Goal: Task Accomplishment & Management: Use online tool/utility

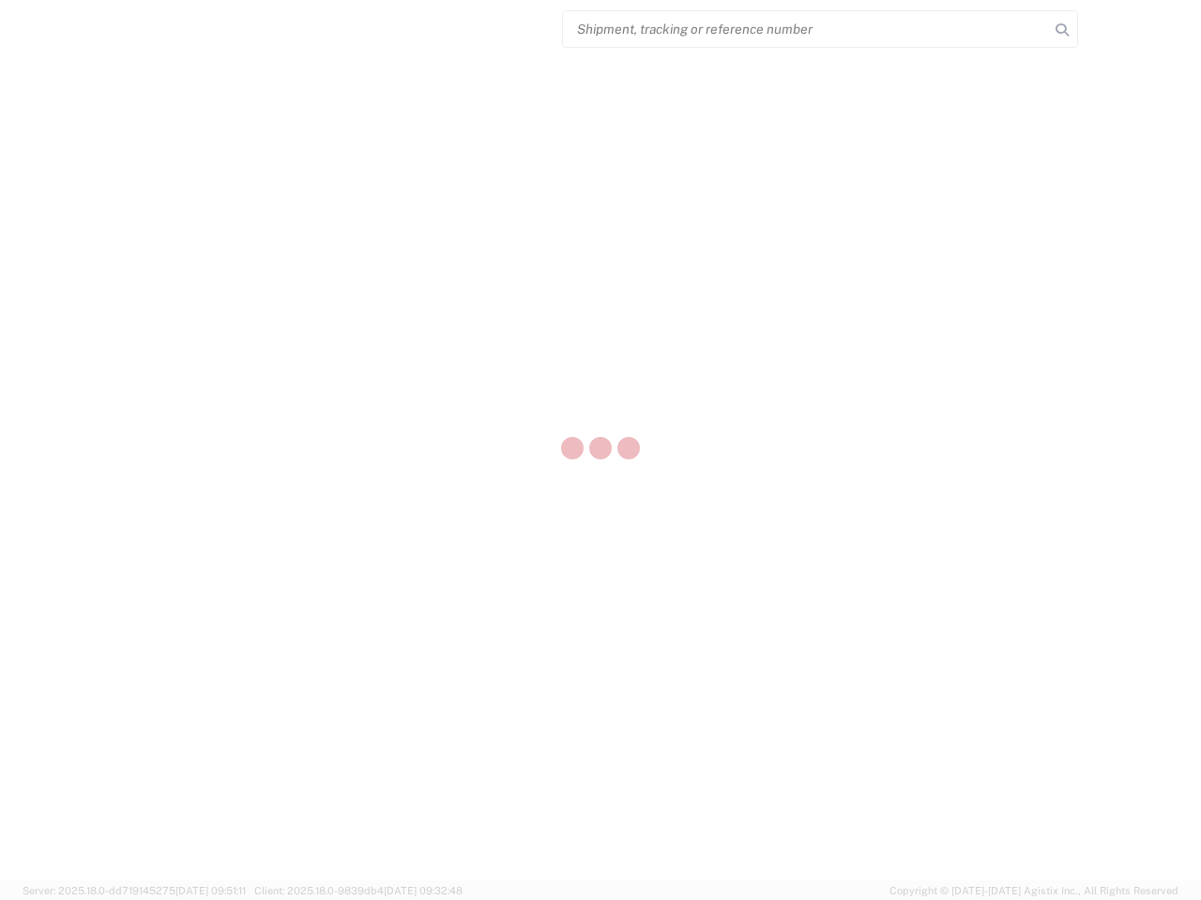
select select "US"
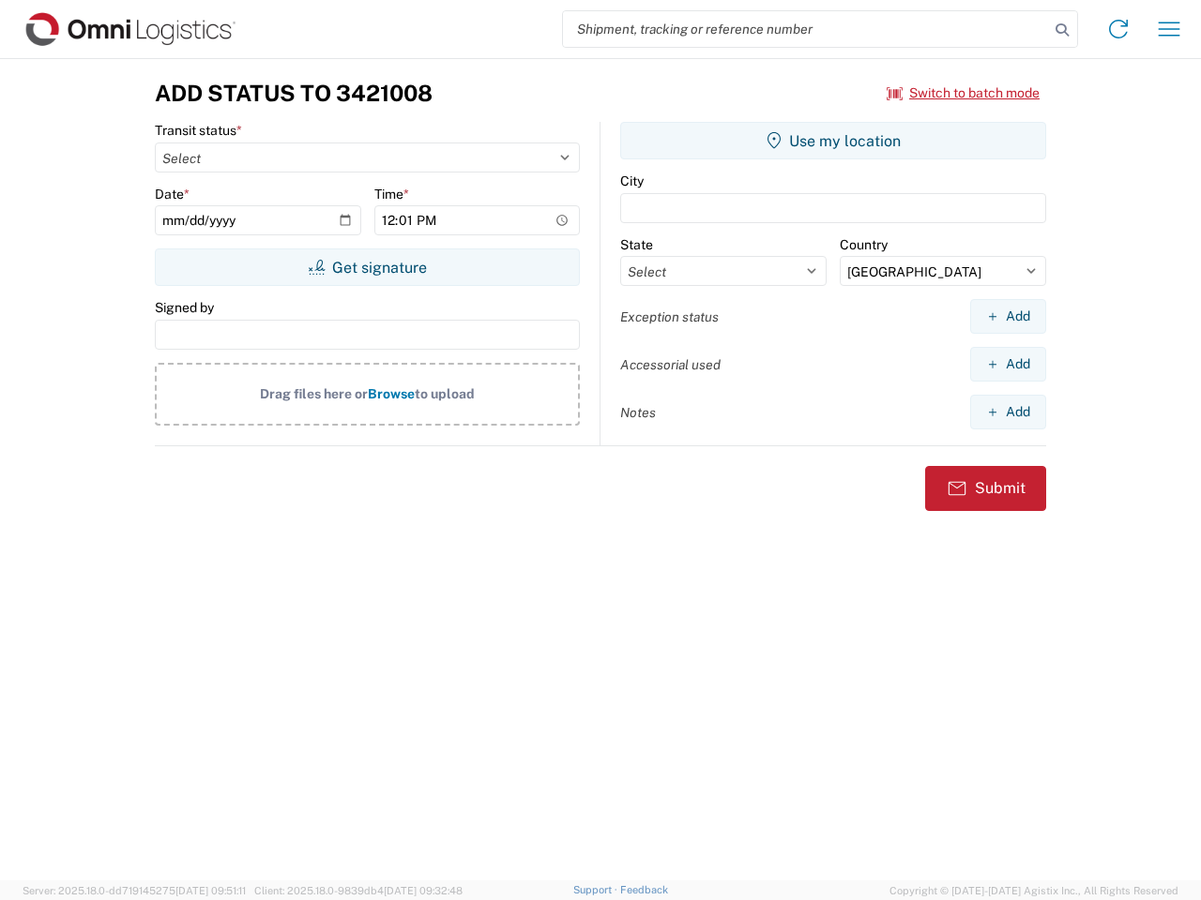
click at [806, 29] on input "search" at bounding box center [806, 29] width 486 height 36
click at [1062, 30] on icon at bounding box center [1062, 30] width 26 height 26
click at [1118, 29] on icon at bounding box center [1118, 29] width 30 height 30
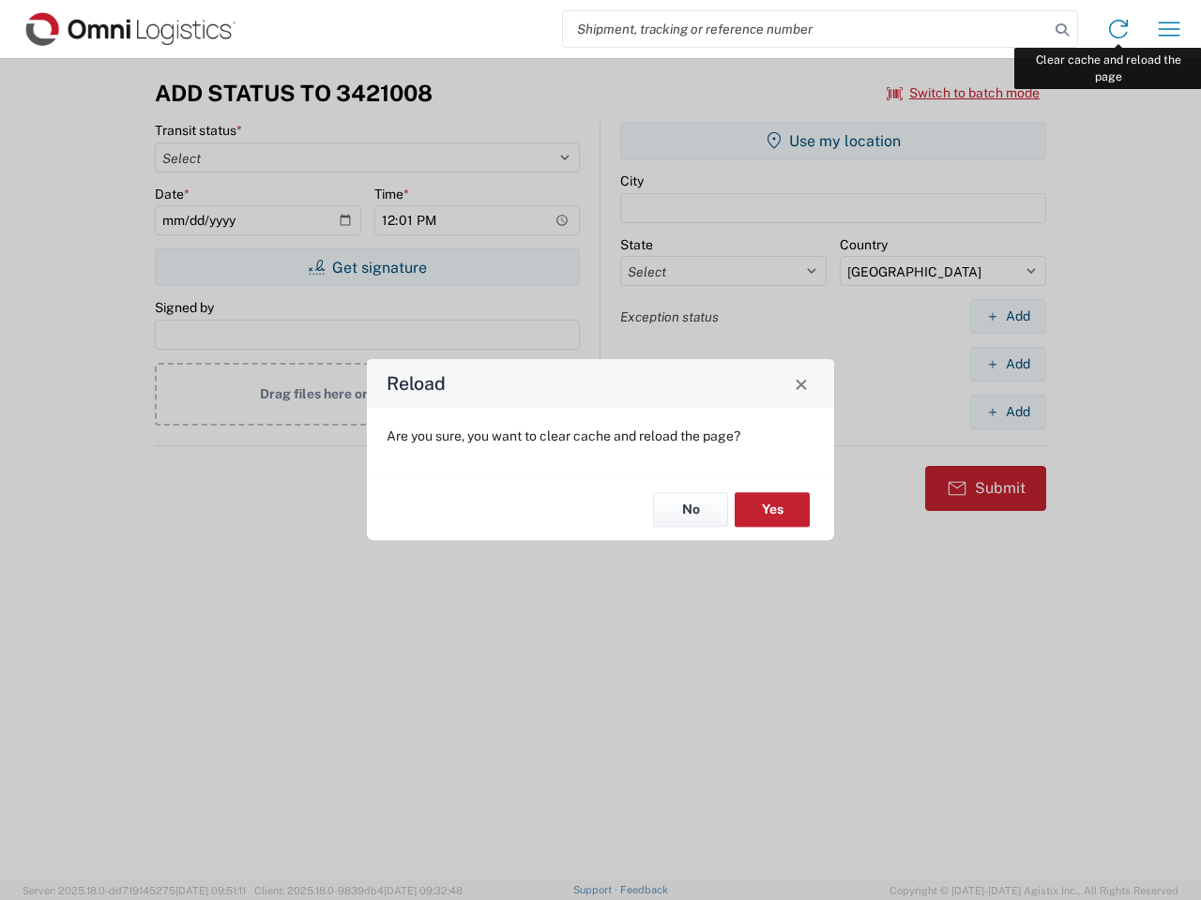
click at [1169, 29] on div "Reload Are you sure, you want to clear cache and reload the page? No Yes" at bounding box center [600, 450] width 1201 height 900
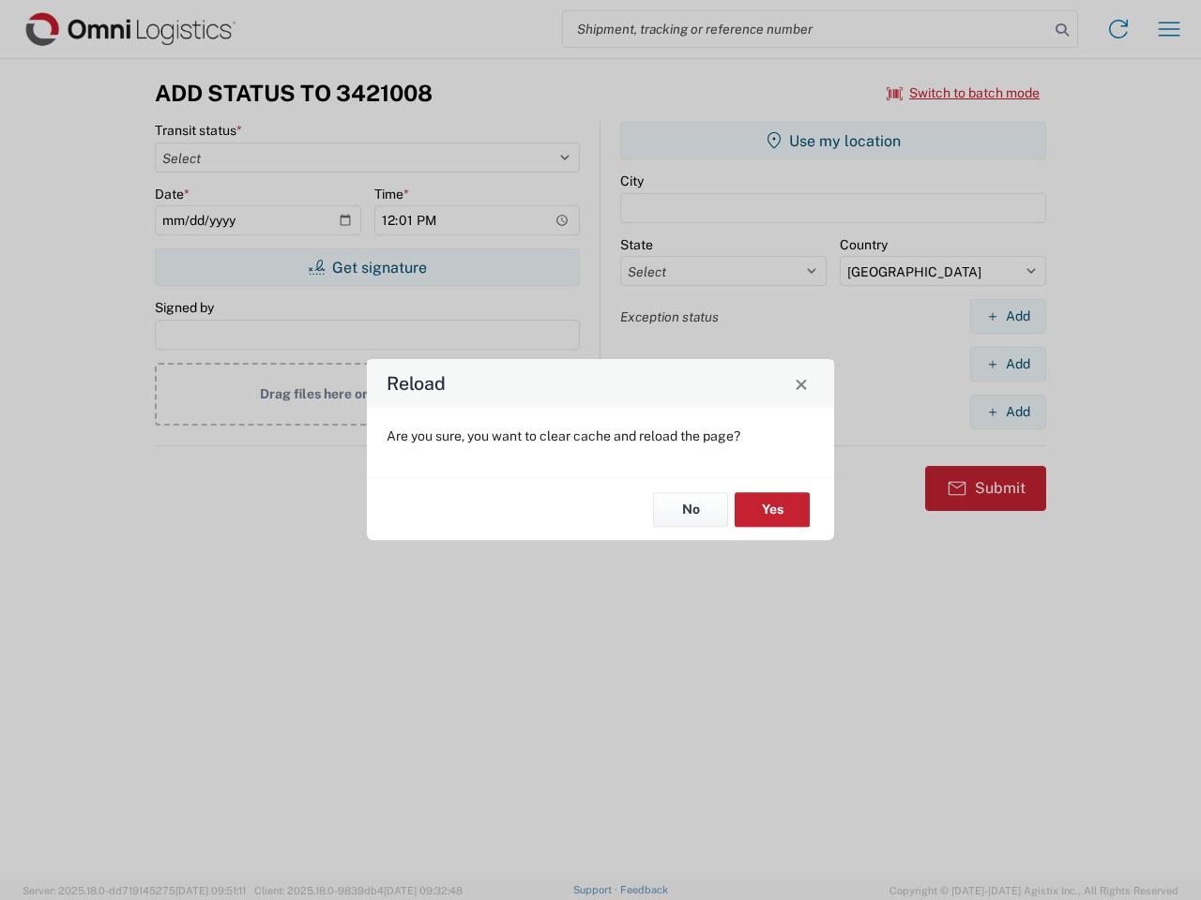
click at [963, 93] on div "Reload Are you sure, you want to clear cache and reload the page? No Yes" at bounding box center [600, 450] width 1201 height 900
click at [367, 267] on div "Reload Are you sure, you want to clear cache and reload the page? No Yes" at bounding box center [600, 450] width 1201 height 900
click at [833, 141] on div "Reload Are you sure, you want to clear cache and reload the page? No Yes" at bounding box center [600, 450] width 1201 height 900
click at [1007, 316] on div "Reload Are you sure, you want to clear cache and reload the page? No Yes" at bounding box center [600, 450] width 1201 height 900
click at [1007, 364] on div "Reload Are you sure, you want to clear cache and reload the page? No Yes" at bounding box center [600, 450] width 1201 height 900
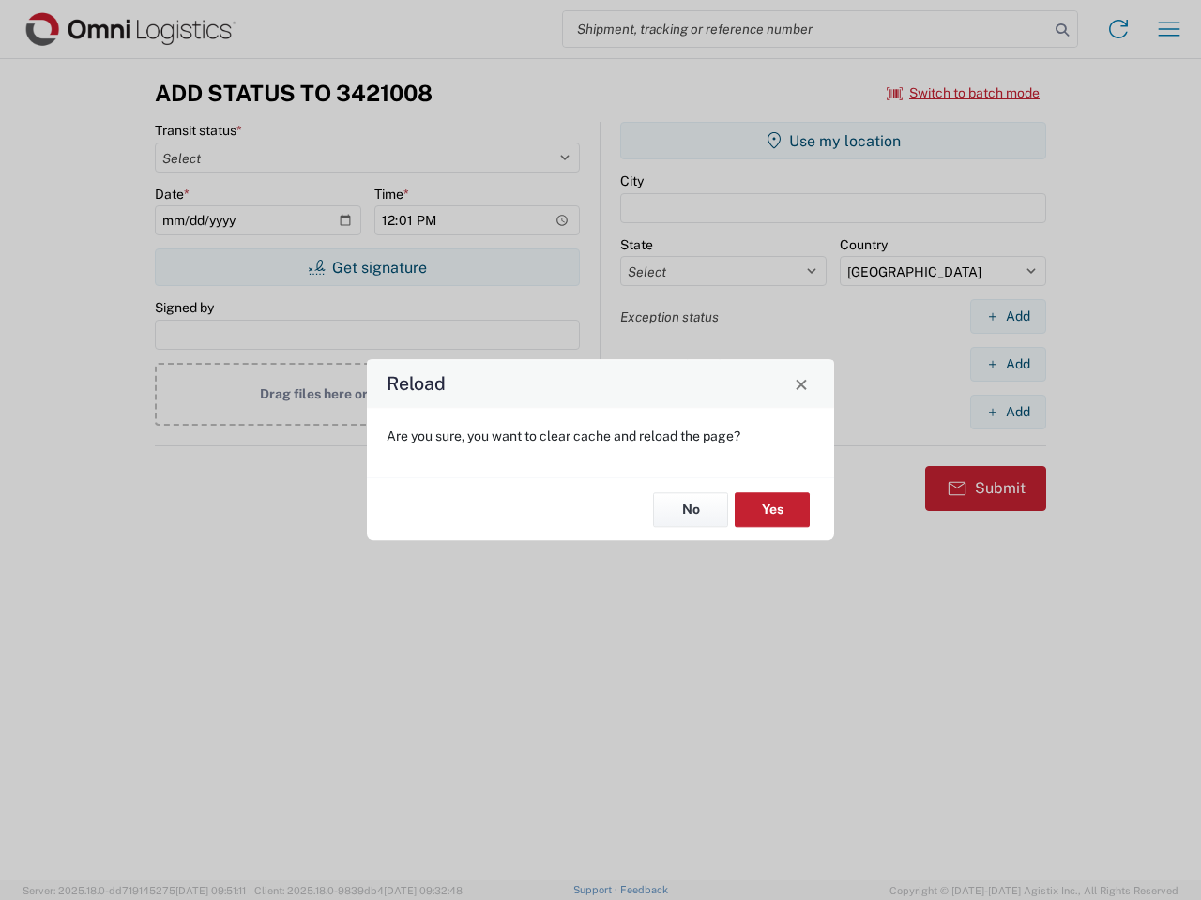
click at [1007, 412] on div "Reload Are you sure, you want to clear cache and reload the page? No Yes" at bounding box center [600, 450] width 1201 height 900
